Goal: Task Accomplishment & Management: Use online tool/utility

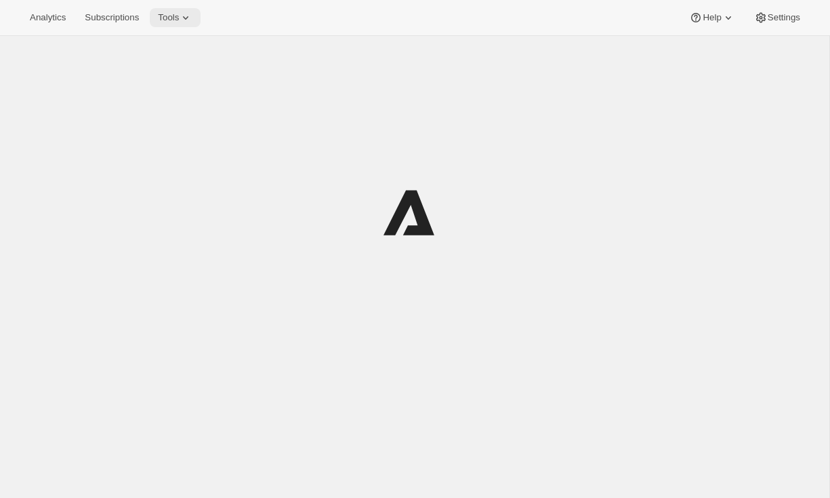
click at [172, 20] on span "Tools" at bounding box center [168, 17] width 21 height 11
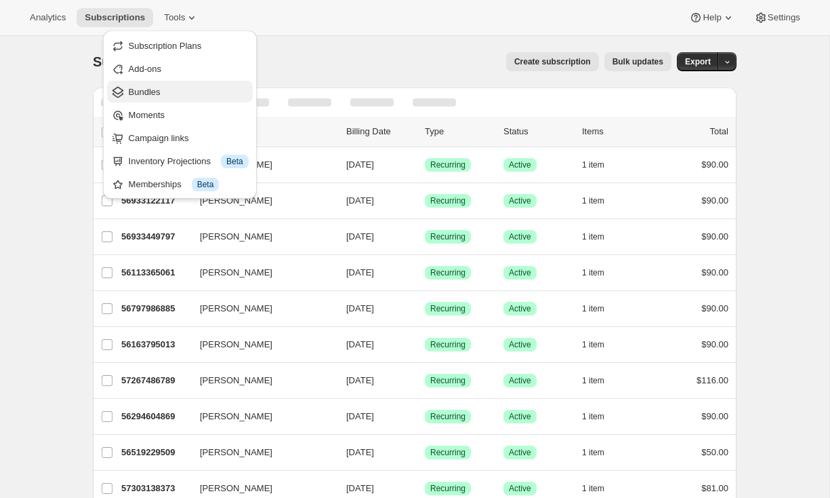
click at [156, 90] on span "Bundles" at bounding box center [145, 92] width 32 height 10
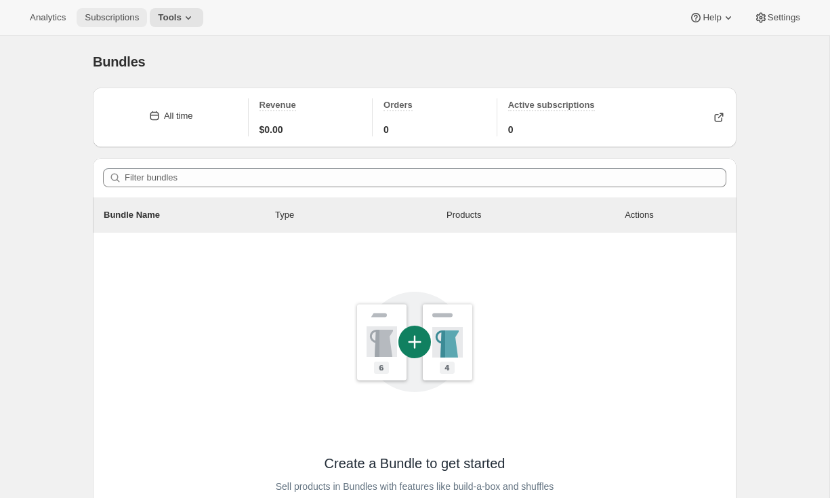
click at [100, 17] on span "Subscriptions" at bounding box center [112, 17] width 54 height 11
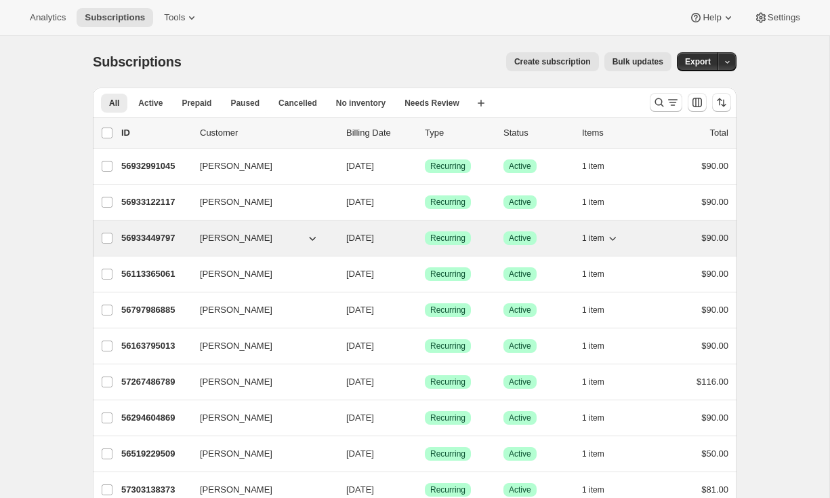
click at [140, 243] on p "56933449797" at bounding box center [155, 238] width 68 height 14
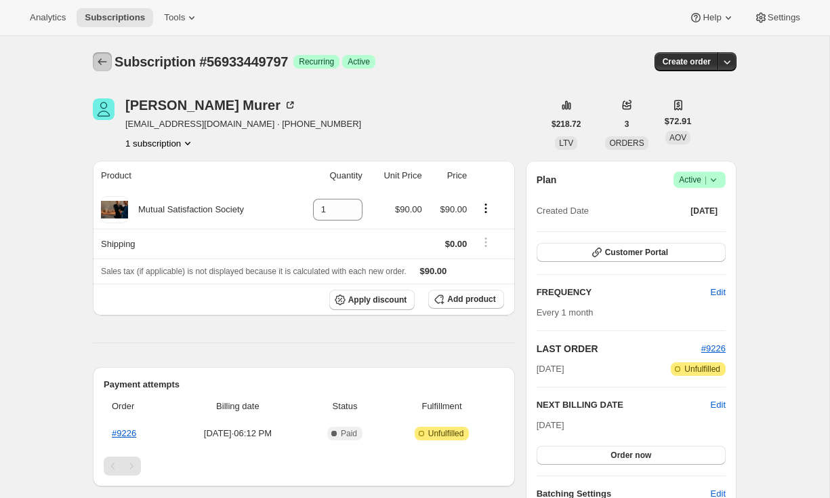
click at [95, 64] on button "Subscriptions" at bounding box center [102, 61] width 19 height 19
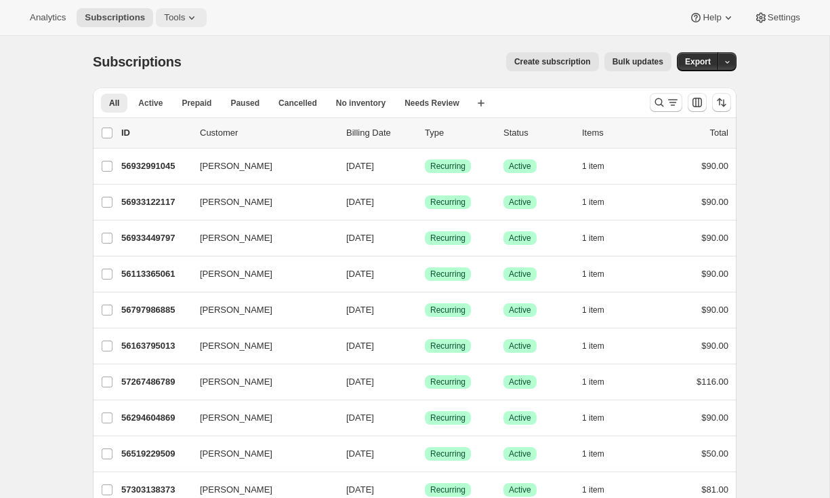
click at [183, 24] on button "Tools" at bounding box center [181, 17] width 51 height 19
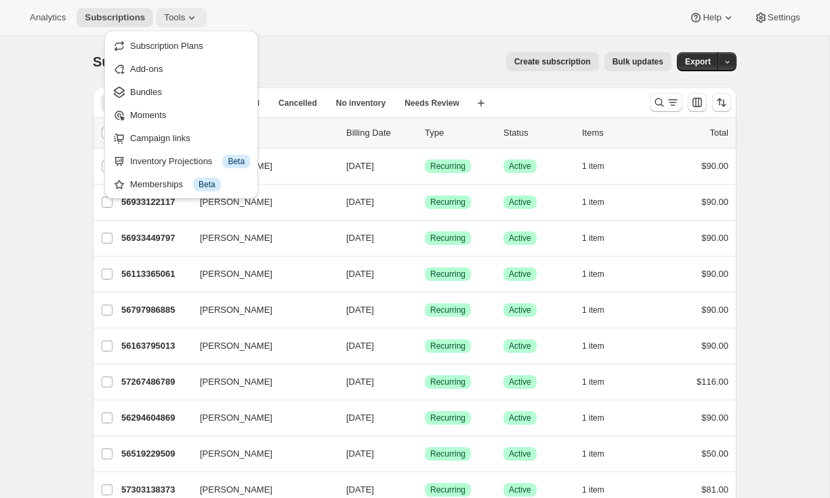
click at [183, 24] on button "Tools" at bounding box center [181, 17] width 51 height 19
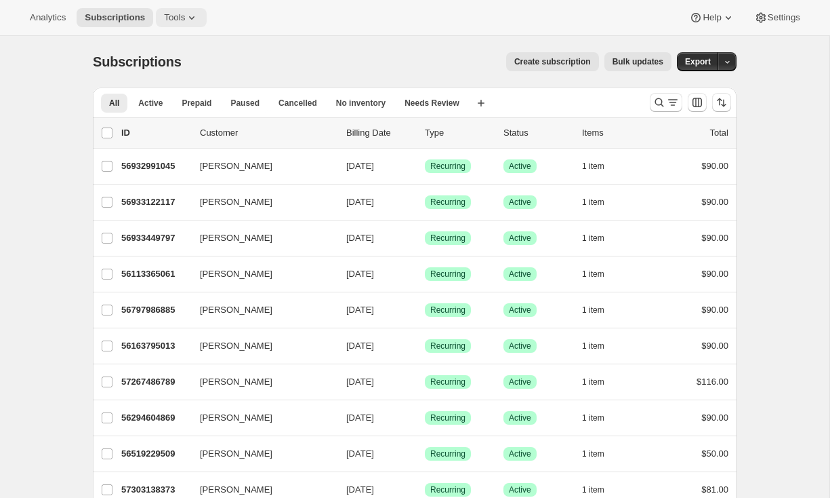
click at [183, 24] on button "Tools" at bounding box center [181, 17] width 51 height 19
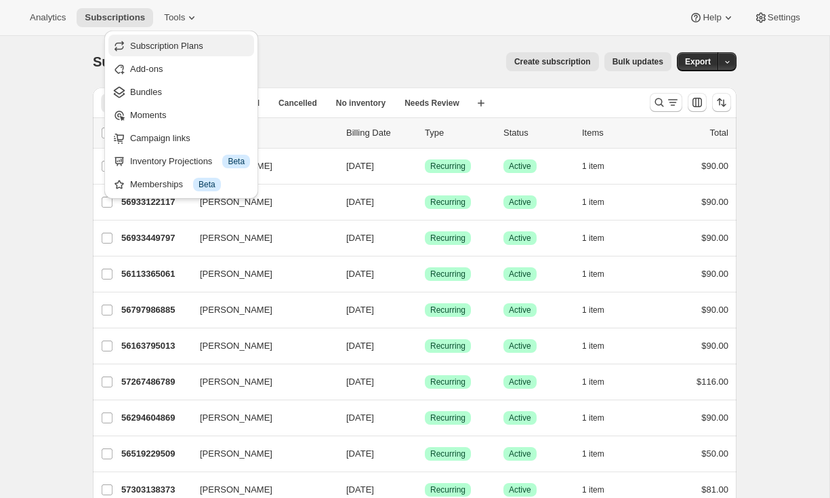
click at [176, 52] on span "Subscription Plans" at bounding box center [190, 46] width 120 height 14
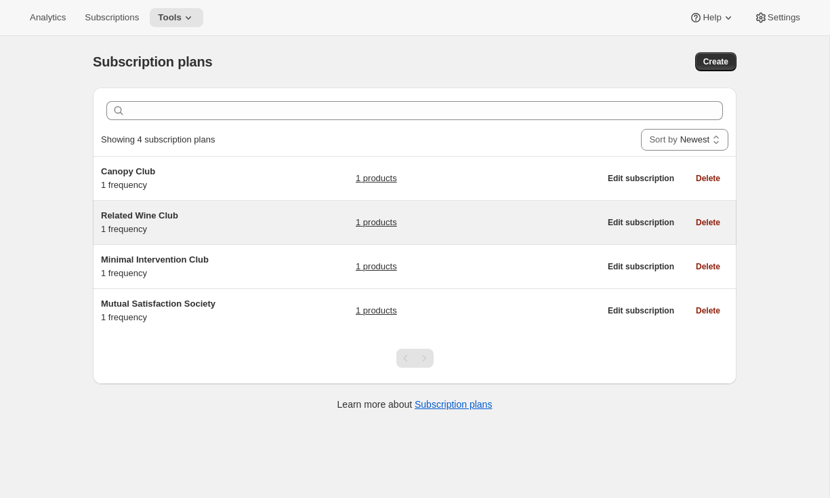
click at [149, 214] on span "Related Wine Club" at bounding box center [139, 215] width 77 height 10
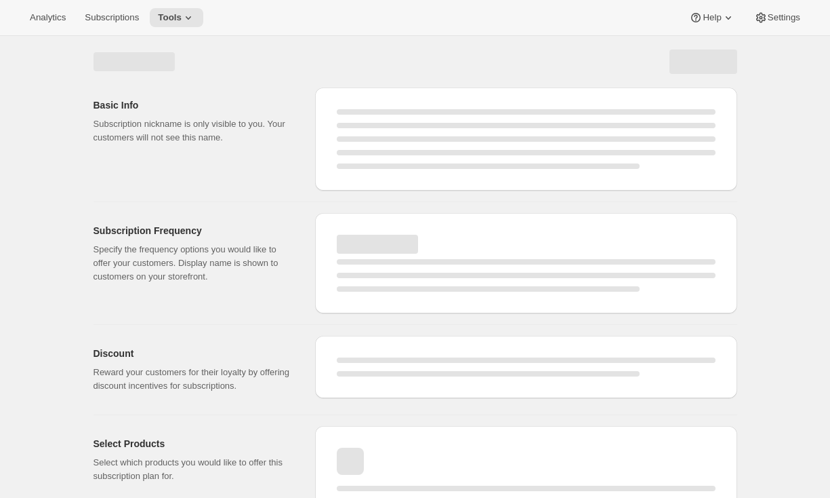
select select "WEEK"
select select "MONTH"
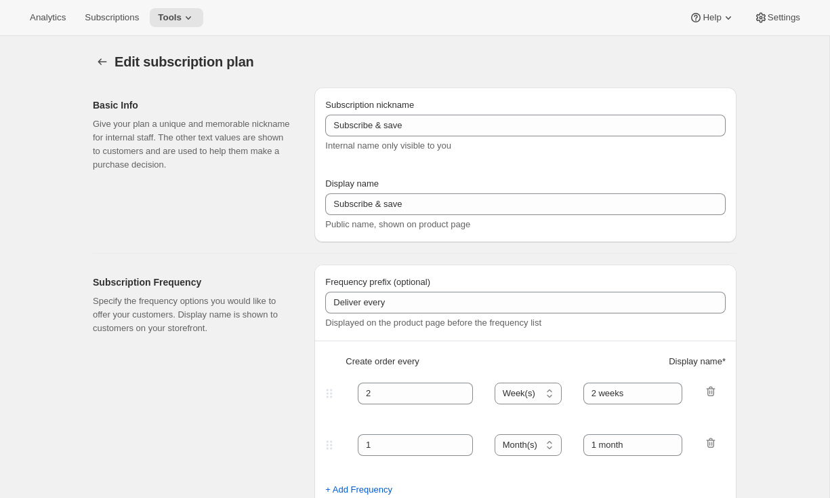
type input "Related Wine Club"
type input "Join the Related Wine Club"
type input "1"
select select "MONTH"
type input "month on the 25th."
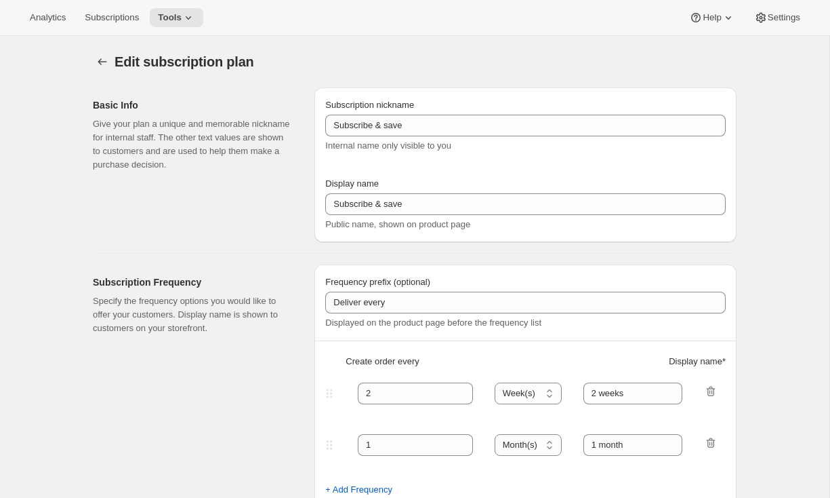
checkbox input "true"
select select "MONTHDAY"
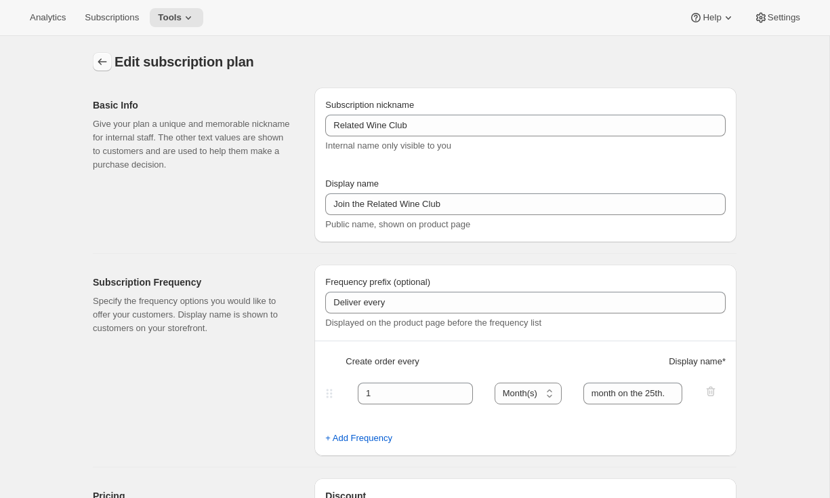
click at [98, 54] on button "Subscription plans" at bounding box center [102, 61] width 19 height 19
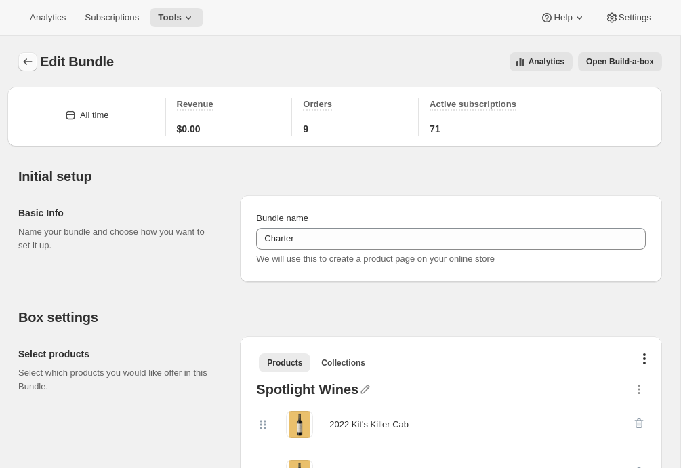
click at [32, 62] on icon "Bundles" at bounding box center [28, 62] width 14 height 14
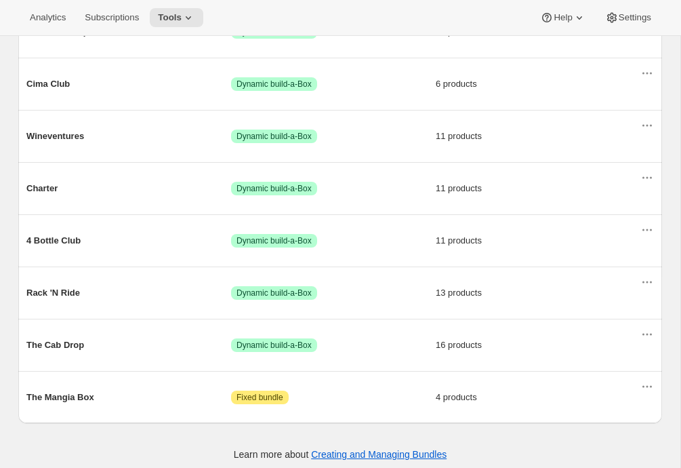
scroll to position [233, 0]
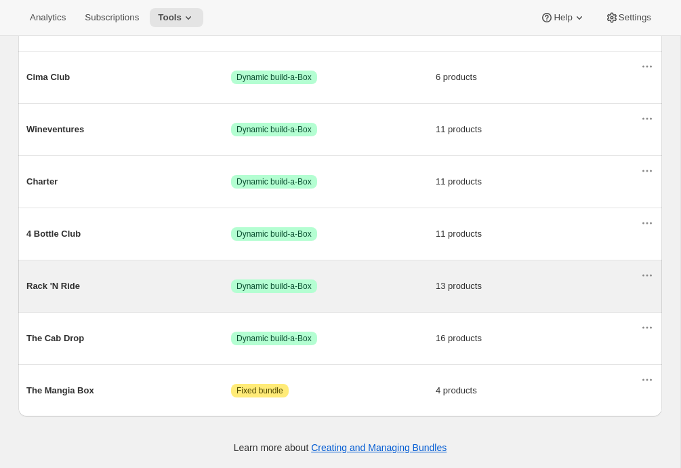
click at [119, 287] on span "Rack 'N Ride" at bounding box center [128, 286] width 205 height 14
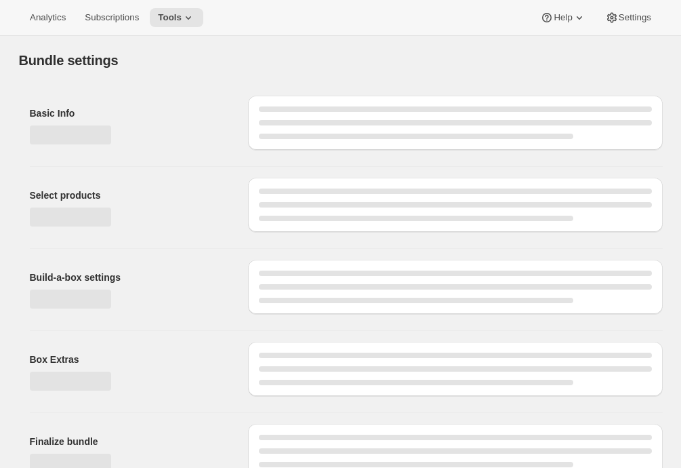
type input "Rack 'N Ride"
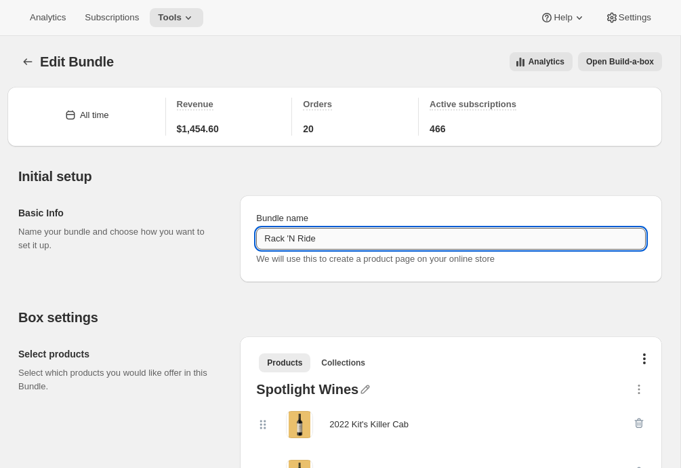
drag, startPoint x: 355, startPoint y: 240, endPoint x: 258, endPoint y: 228, distance: 97.6
click at [258, 228] on input "Rack 'N Ride" at bounding box center [451, 239] width 390 height 22
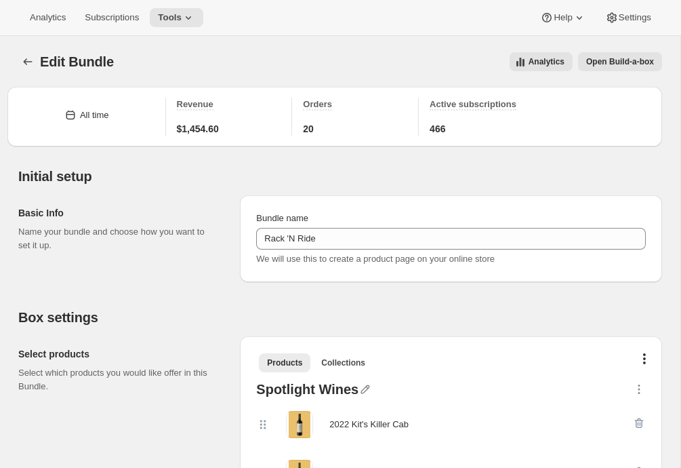
click at [185, 315] on h2 "Box settings" at bounding box center [340, 317] width 644 height 16
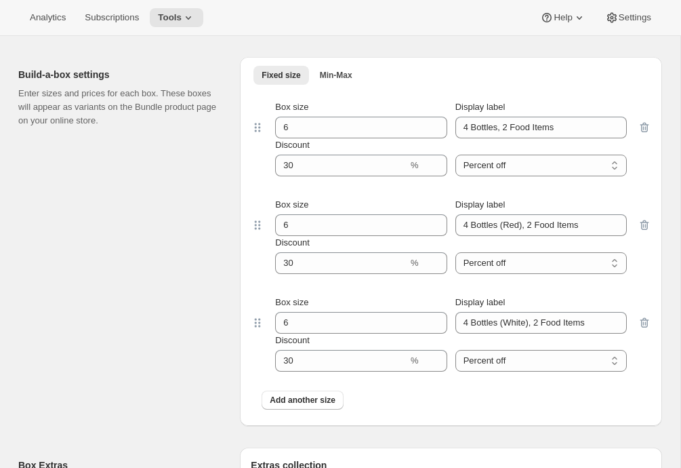
scroll to position [1350, 0]
